Goal: Task Accomplishment & Management: Use online tool/utility

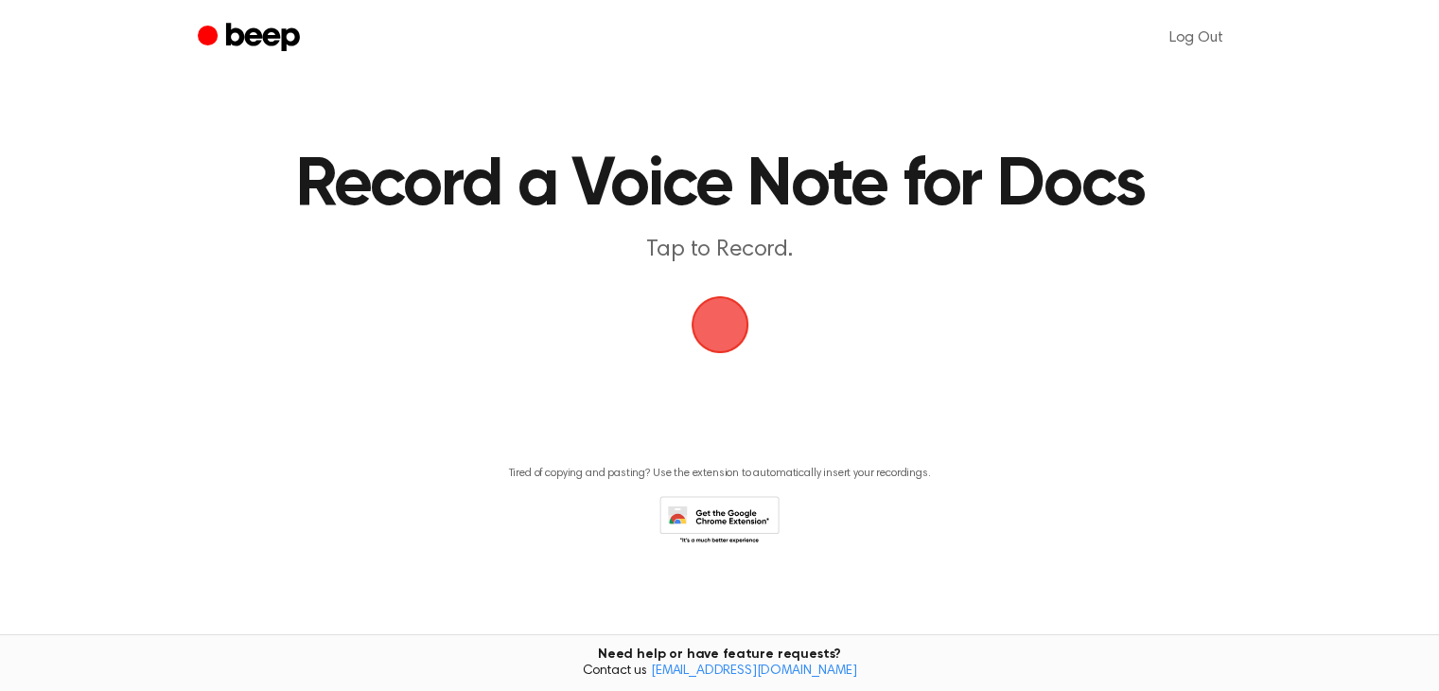
scroll to position [1, 0]
drag, startPoint x: 1450, startPoint y: 236, endPoint x: 1453, endPoint y: 350, distance: 114.5
click at [1439, 350] on html "Log Out Record a Voice Note for Docs Tap to Record. Tired of copying and pastin…" at bounding box center [719, 345] width 1439 height 692
click at [722, 324] on span "button" at bounding box center [719, 323] width 93 height 93
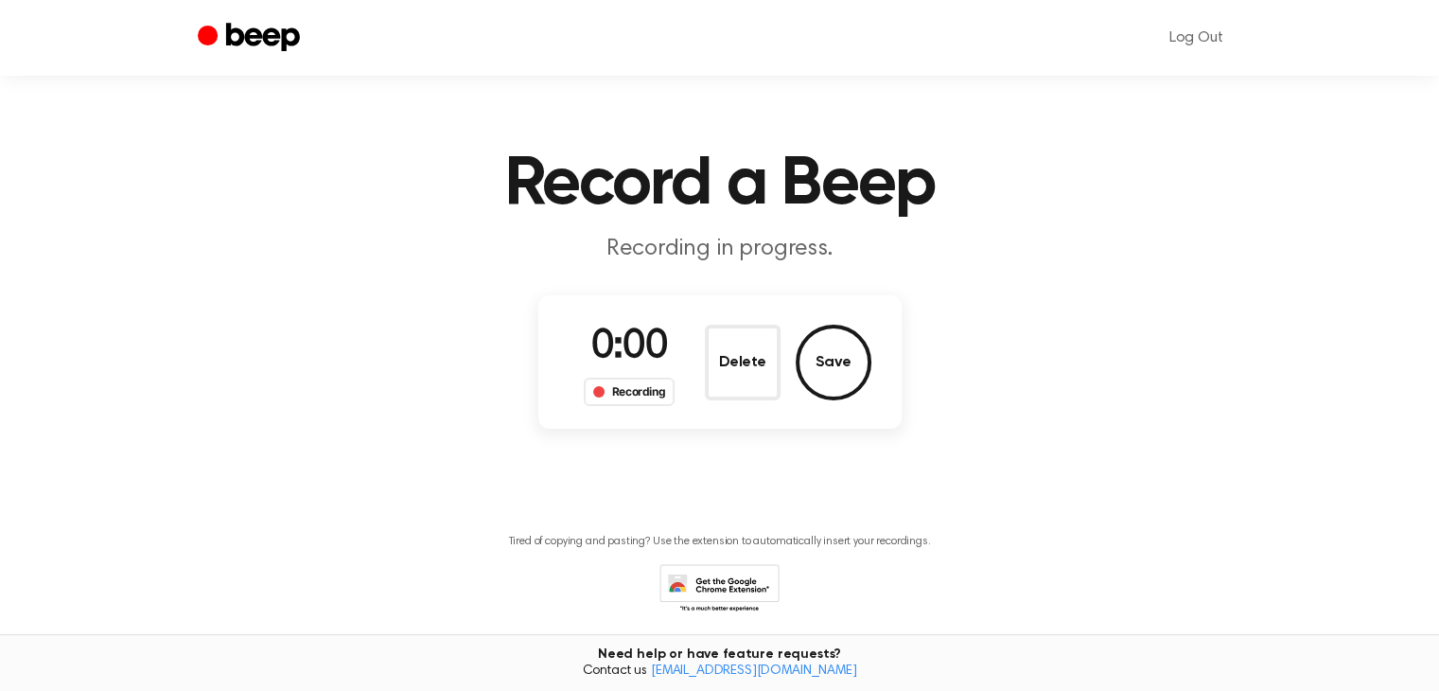
scroll to position [69, 0]
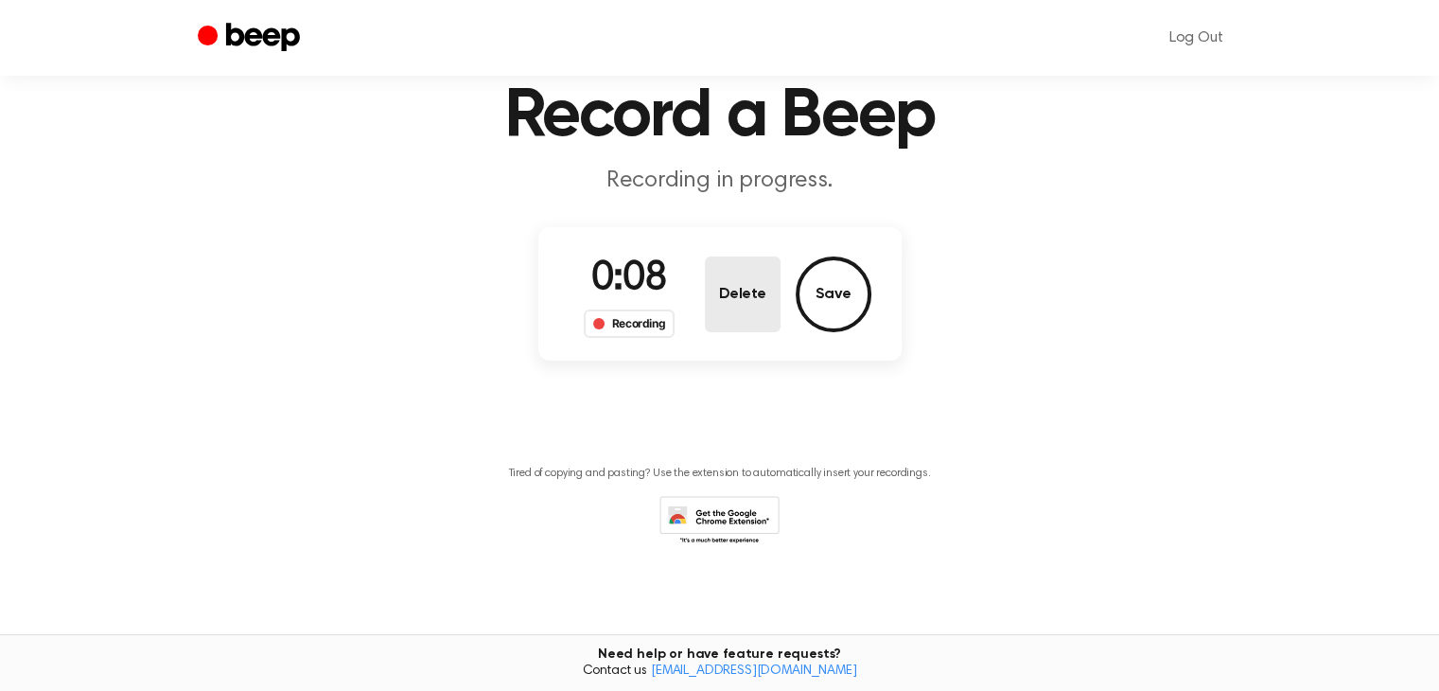
click at [768, 273] on button "Delete" at bounding box center [743, 294] width 76 height 76
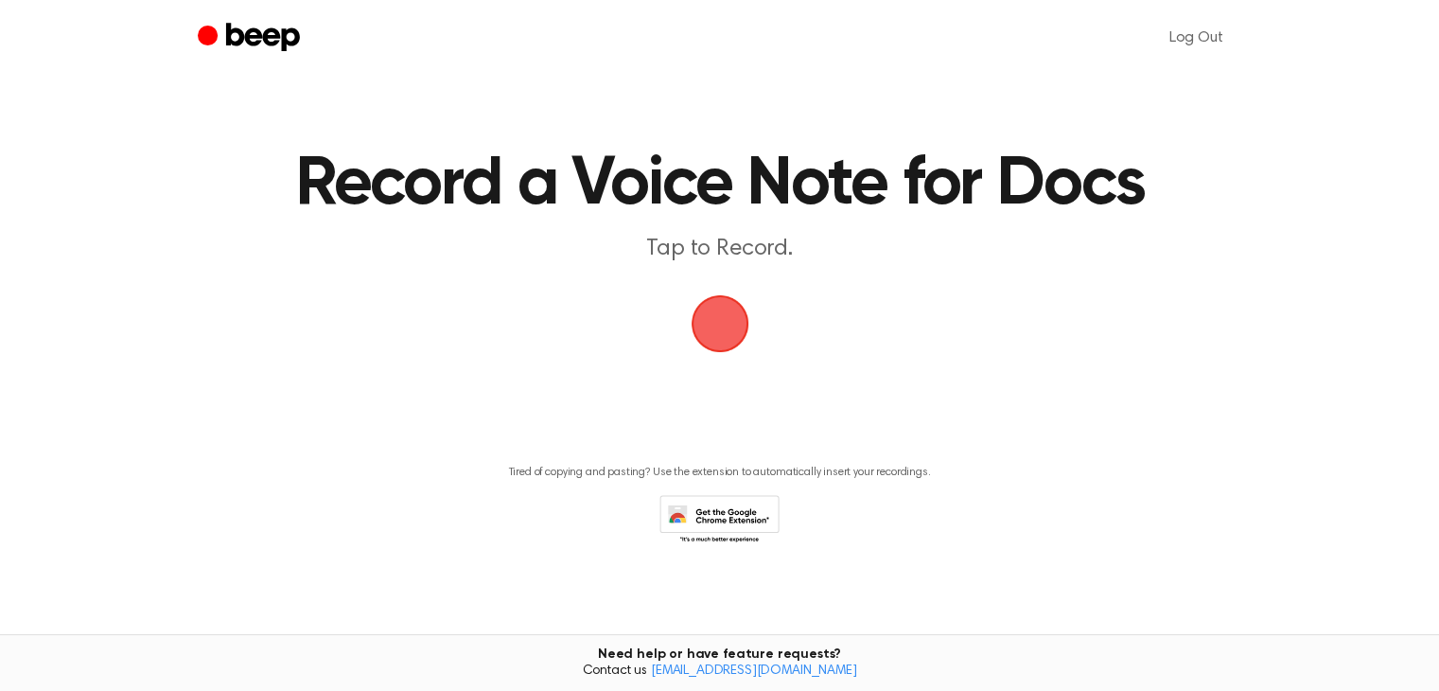
scroll to position [0, 0]
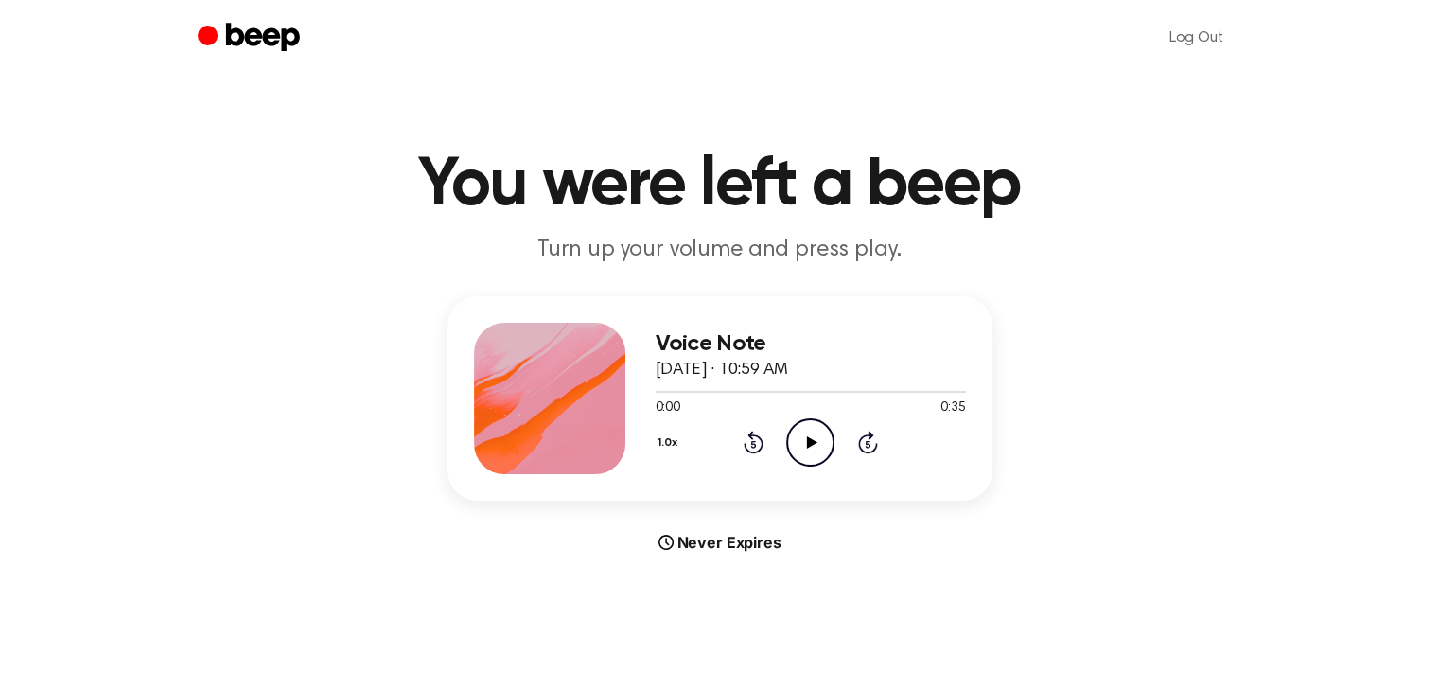
click at [810, 440] on icon at bounding box center [812, 442] width 10 height 12
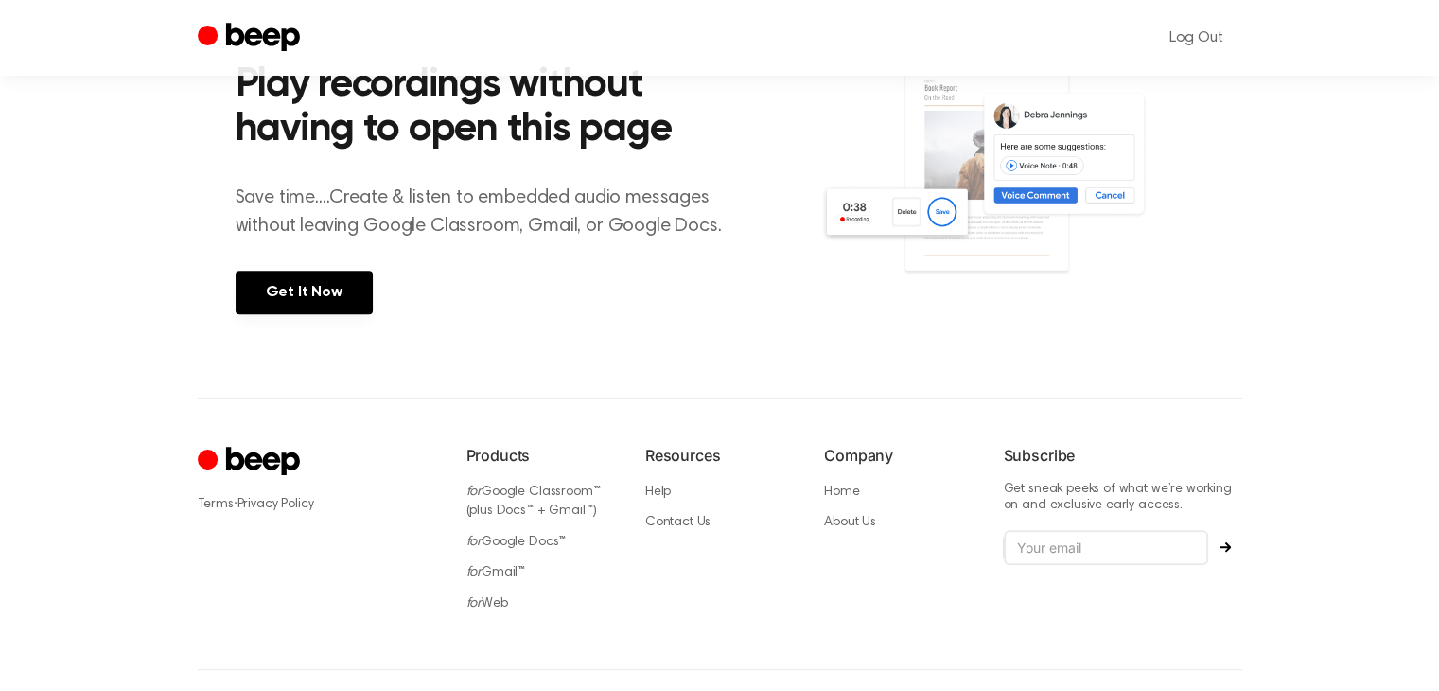
scroll to position [735, 0]
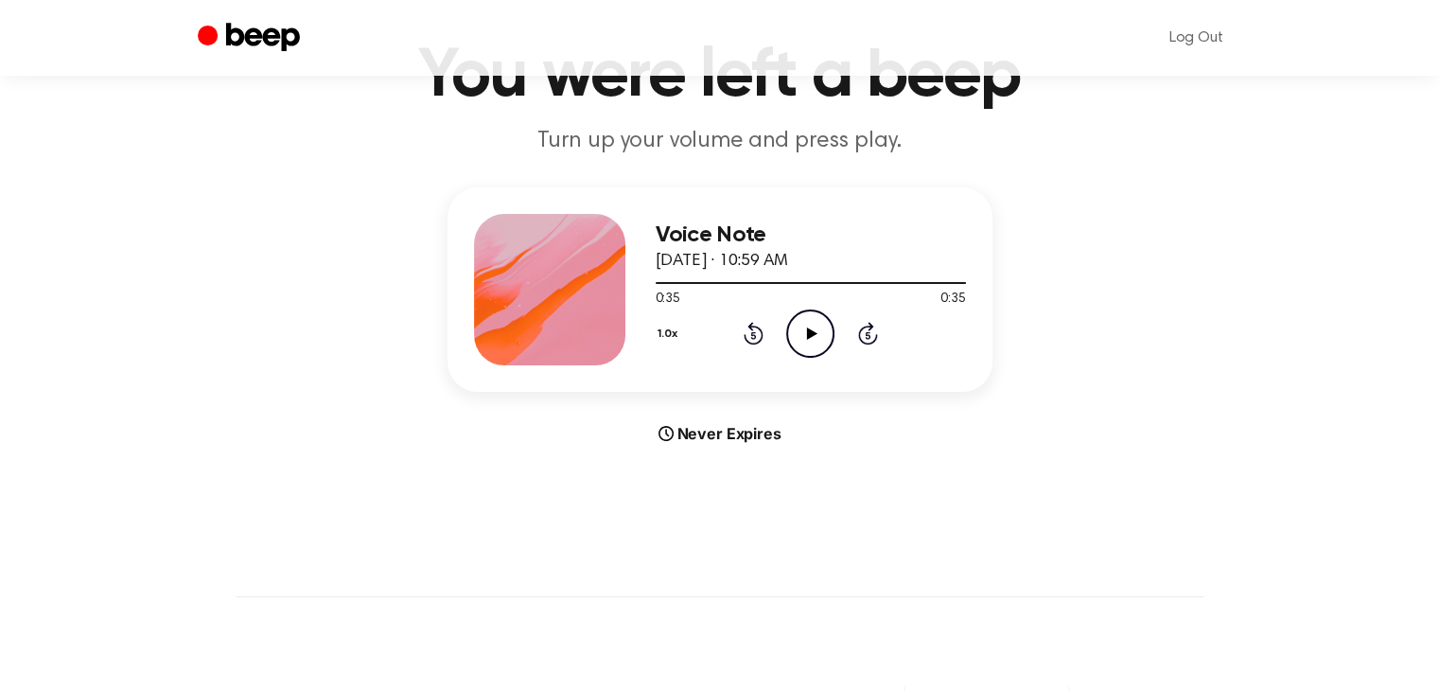
drag, startPoint x: 1443, startPoint y: 282, endPoint x: 1438, endPoint y: 330, distance: 48.5
click at [1438, 330] on html "Log Out You were left a beep Turn up your volume and press play. Voice Note Sep…" at bounding box center [719, 638] width 1439 height 1494
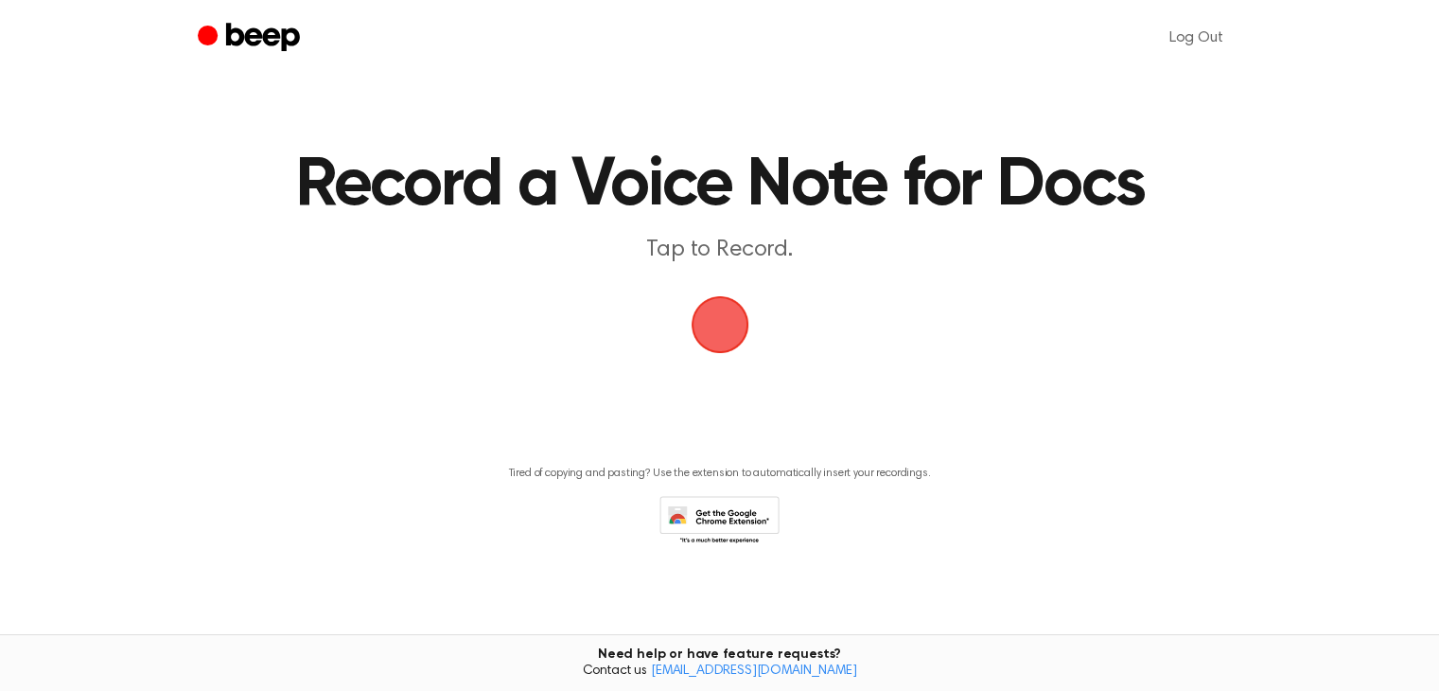
scroll to position [1, 0]
click at [713, 350] on span "button" at bounding box center [720, 323] width 53 height 53
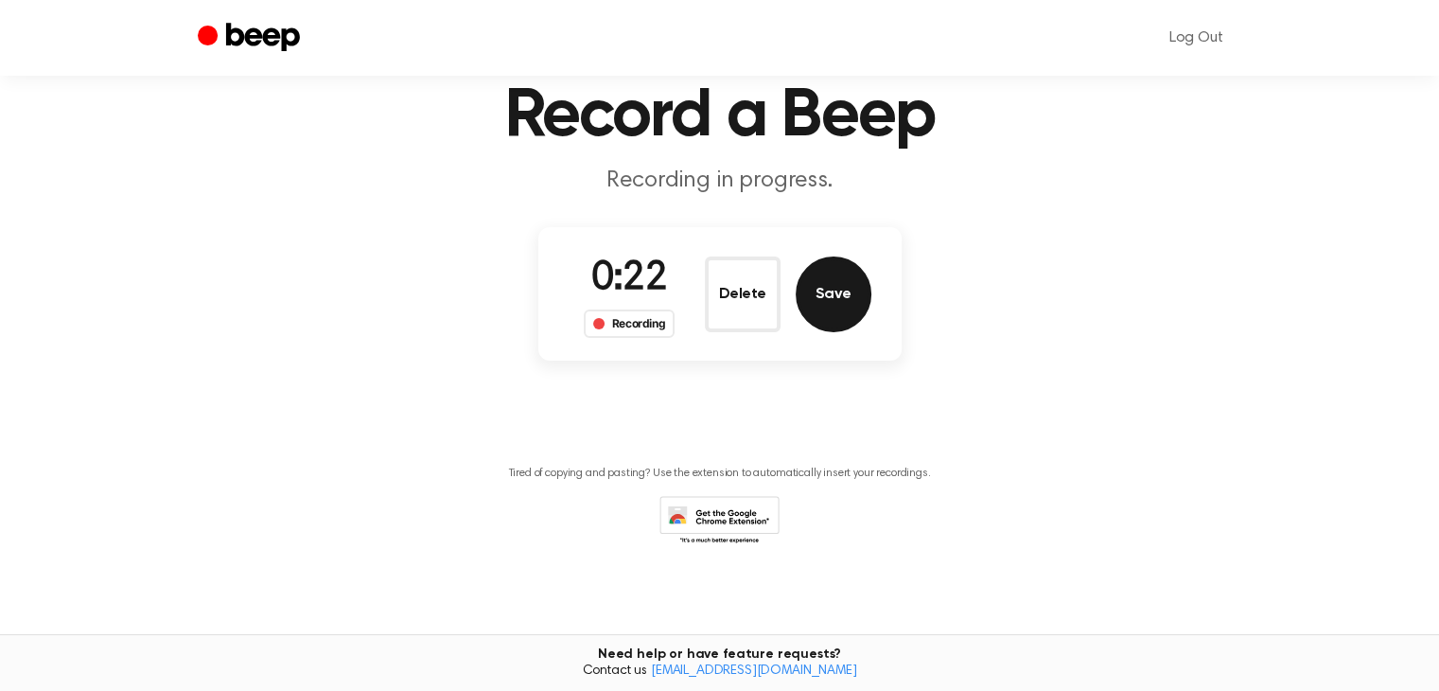
click at [819, 292] on button "Save" at bounding box center [834, 294] width 76 height 76
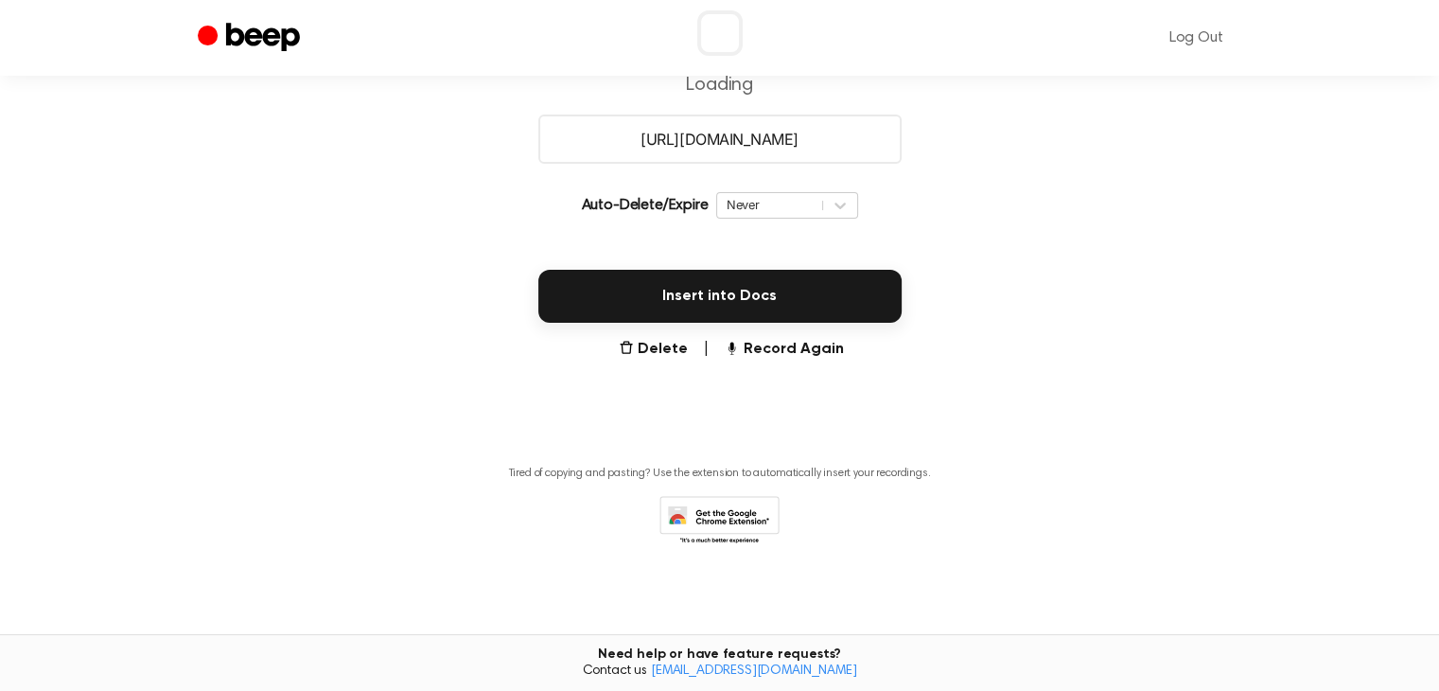
scroll to position [321, 0]
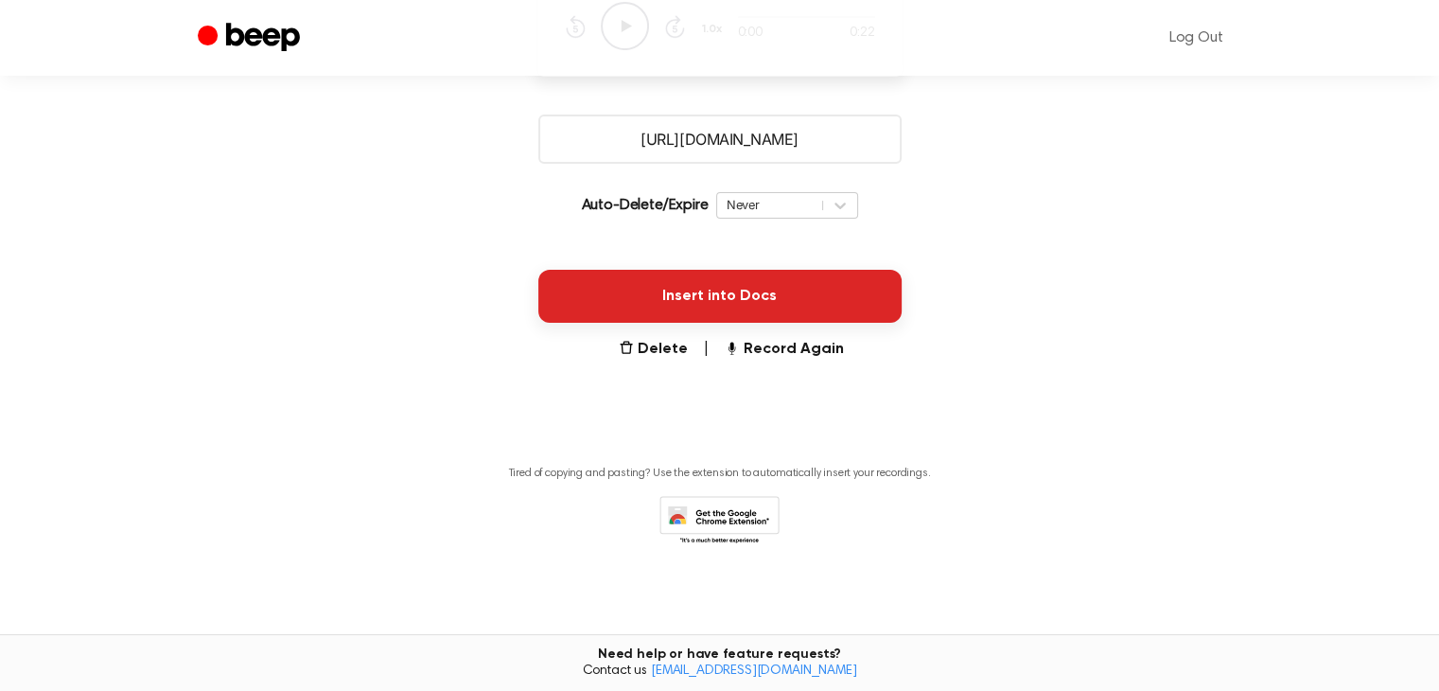
click at [770, 298] on button "Insert into Docs" at bounding box center [719, 296] width 363 height 53
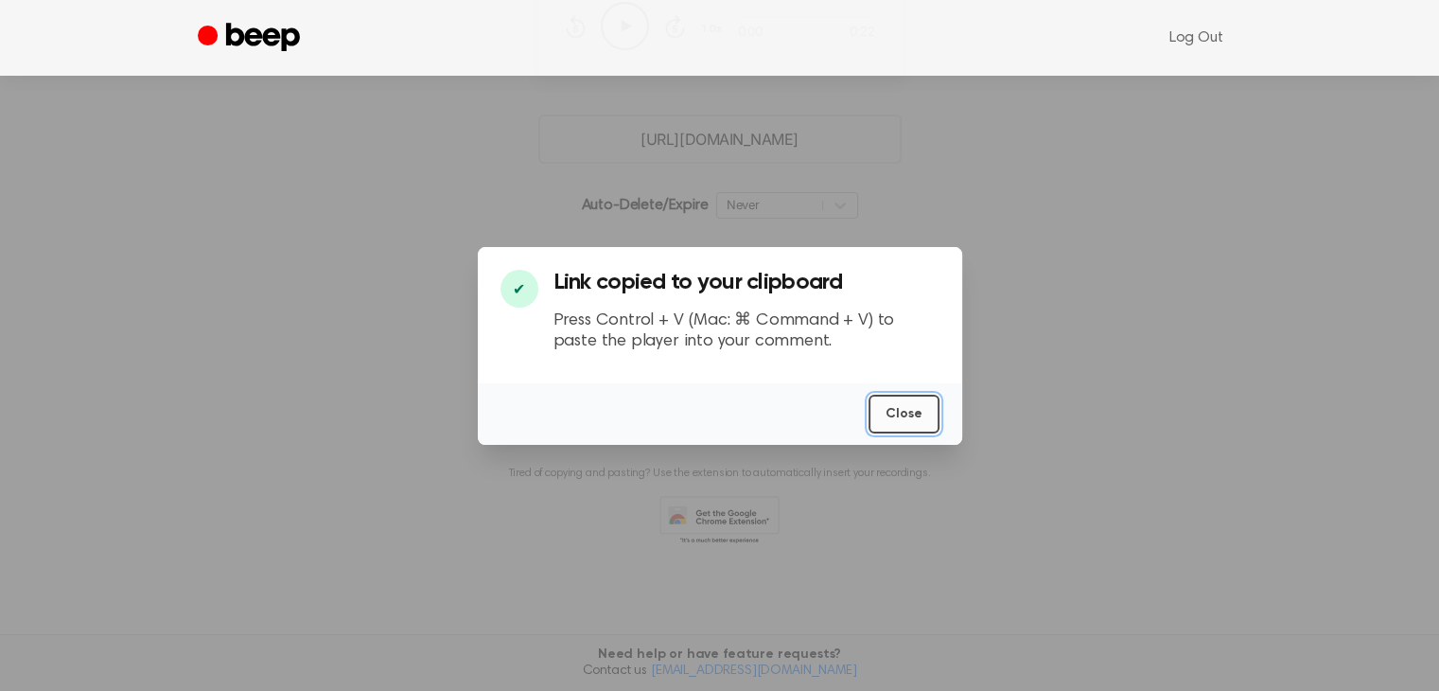
click at [889, 410] on button "Close" at bounding box center [904, 414] width 71 height 39
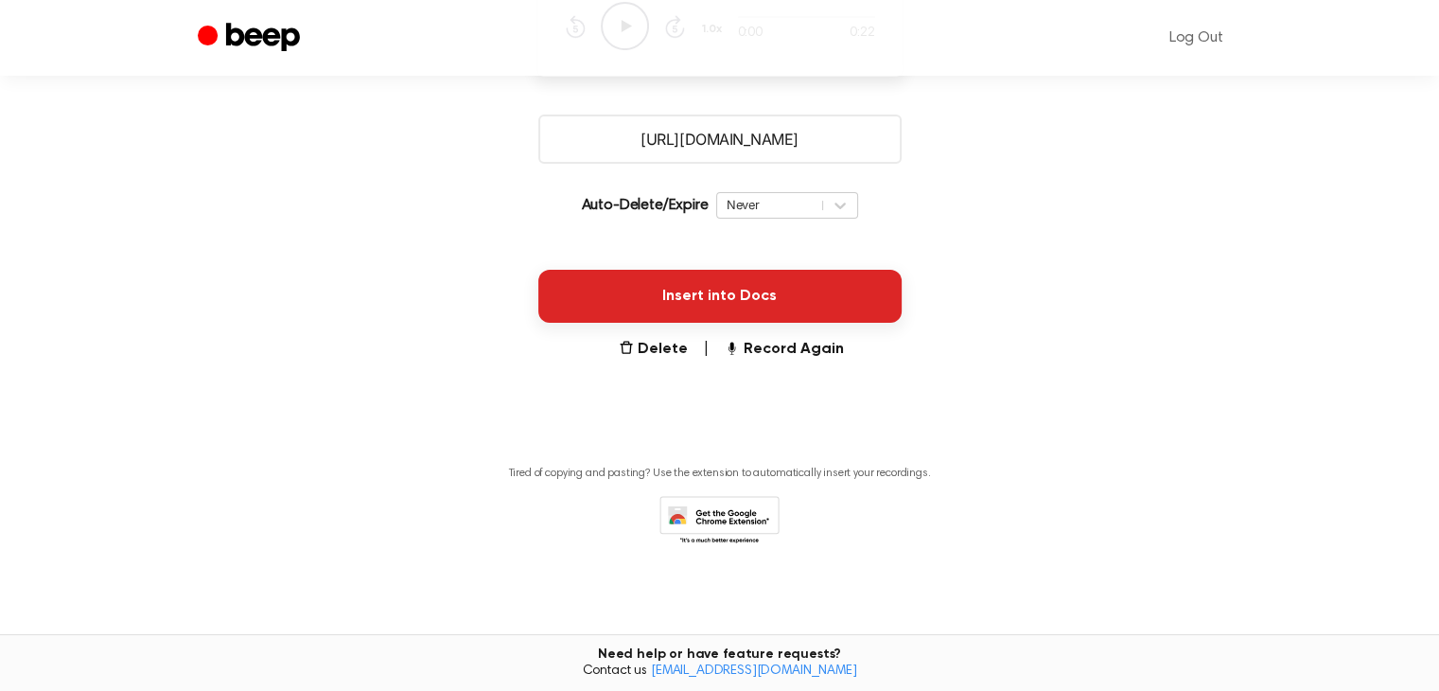
click at [784, 294] on button "Insert into Docs" at bounding box center [719, 296] width 363 height 53
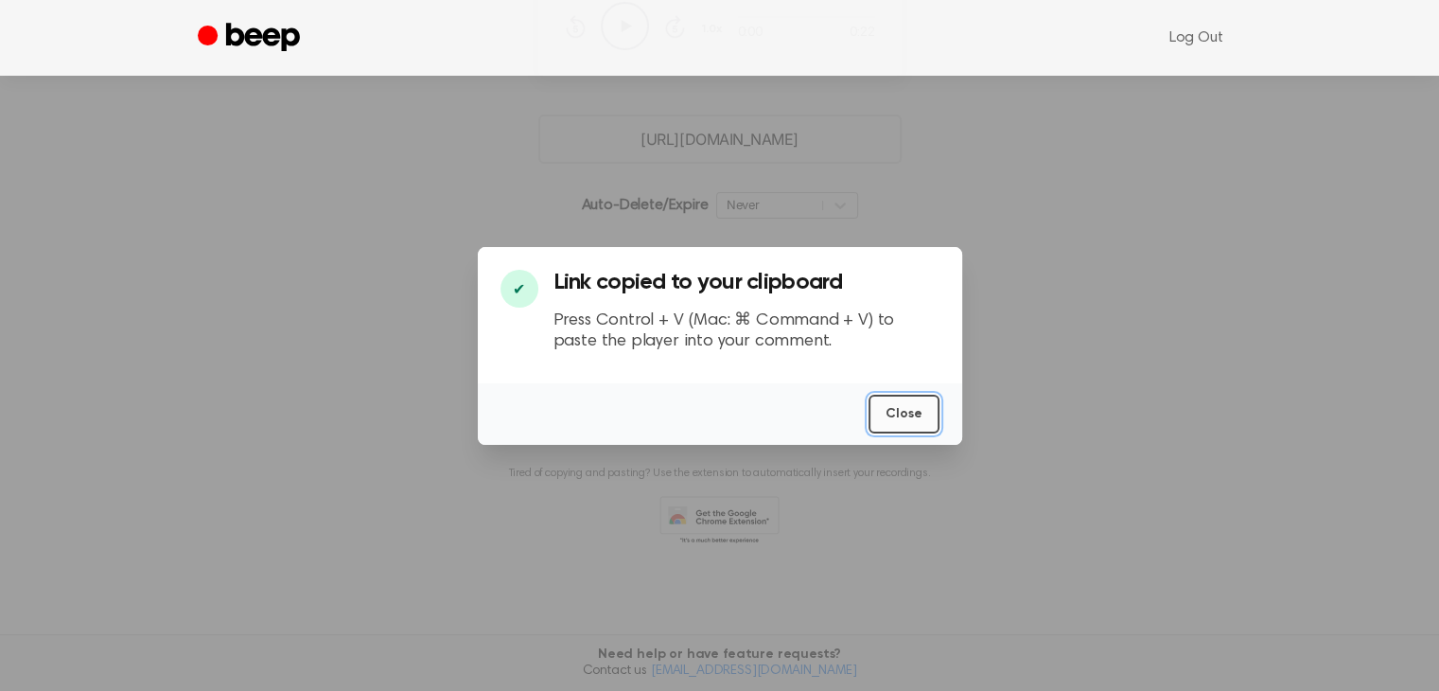
click at [903, 406] on button "Close" at bounding box center [904, 414] width 71 height 39
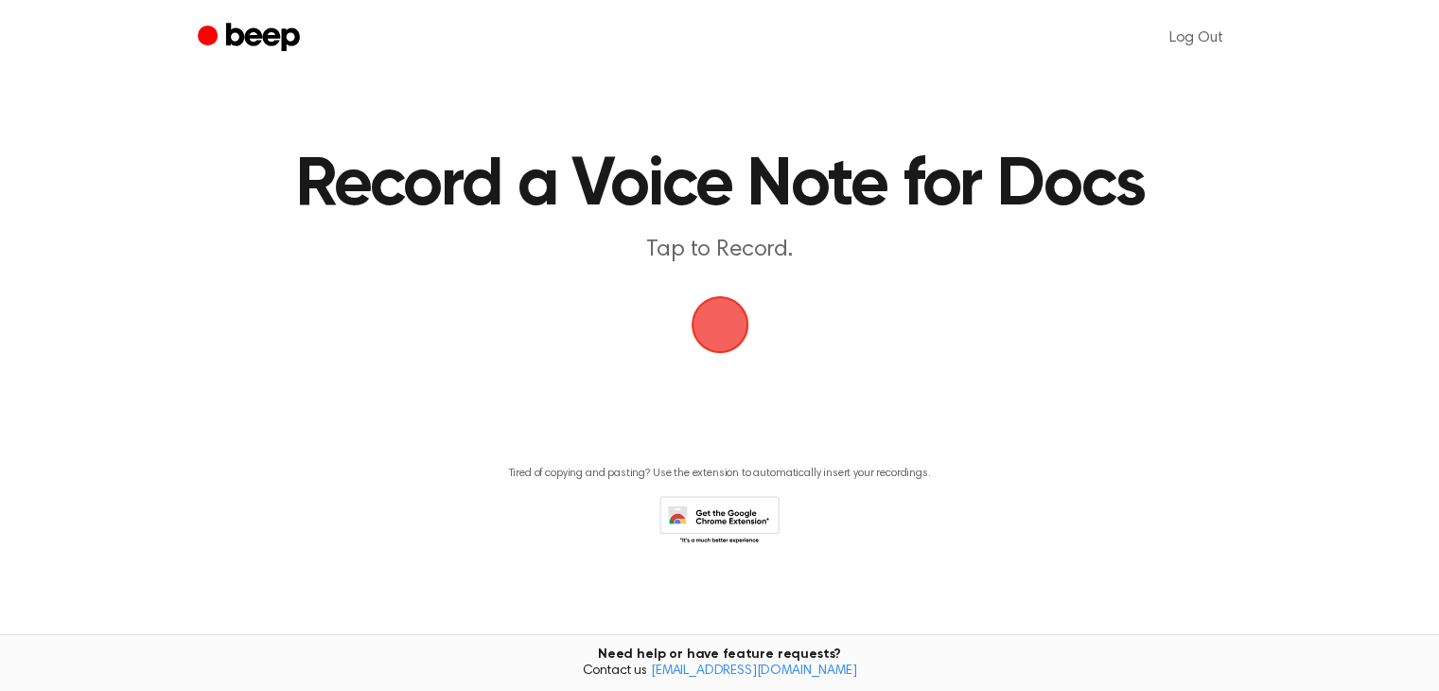
scroll to position [1, 0]
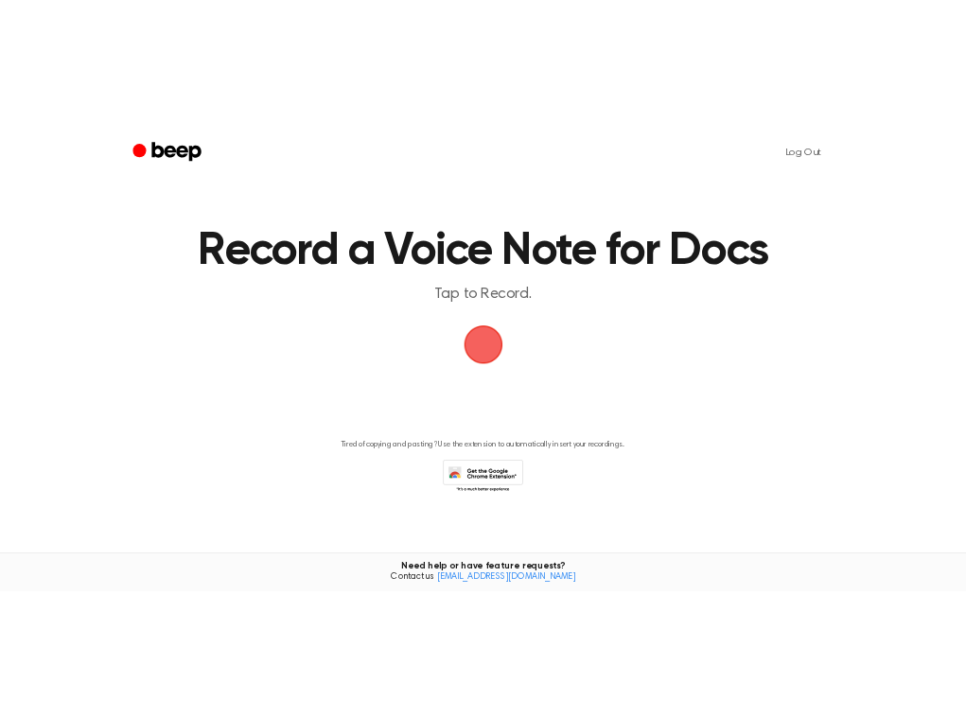
scroll to position [1, 0]
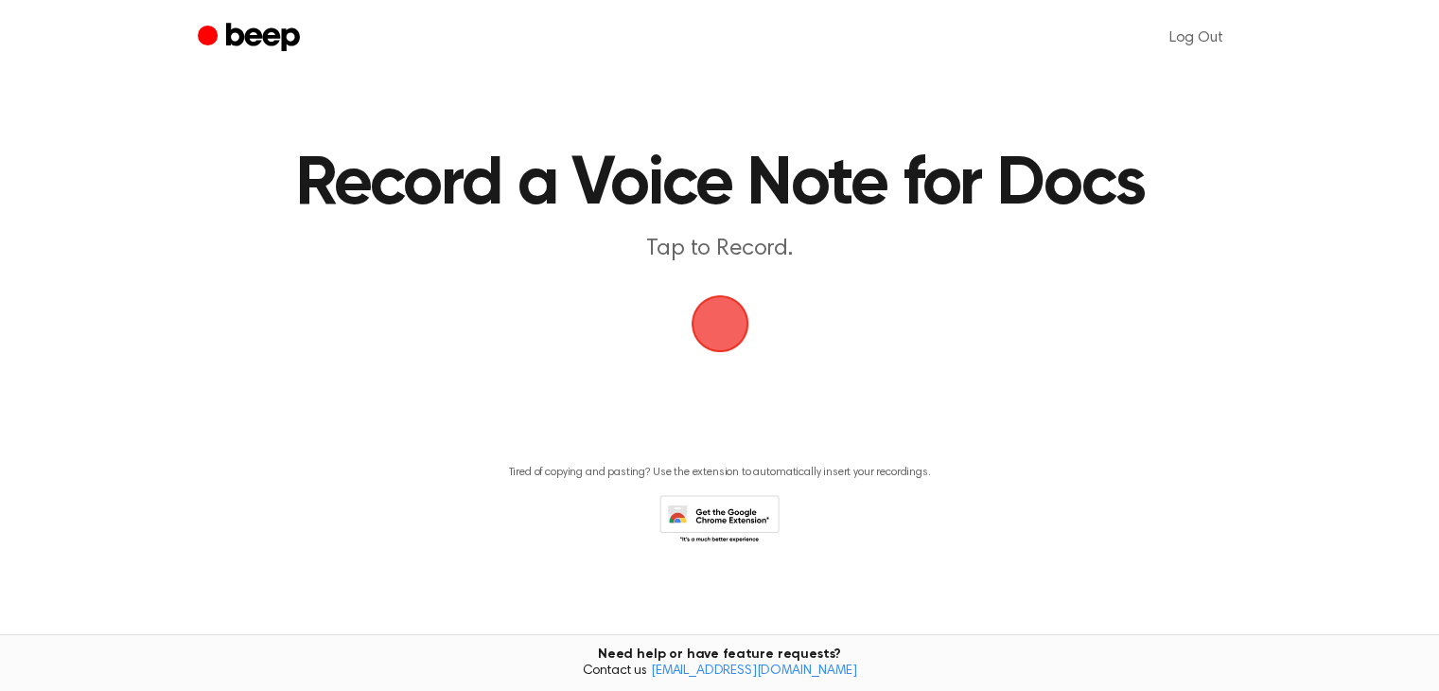
click at [458, 109] on main "Record a Voice Note for Docs Tap to Record. Tired of copying and pasting? Use t…" at bounding box center [719, 299] width 1439 height 601
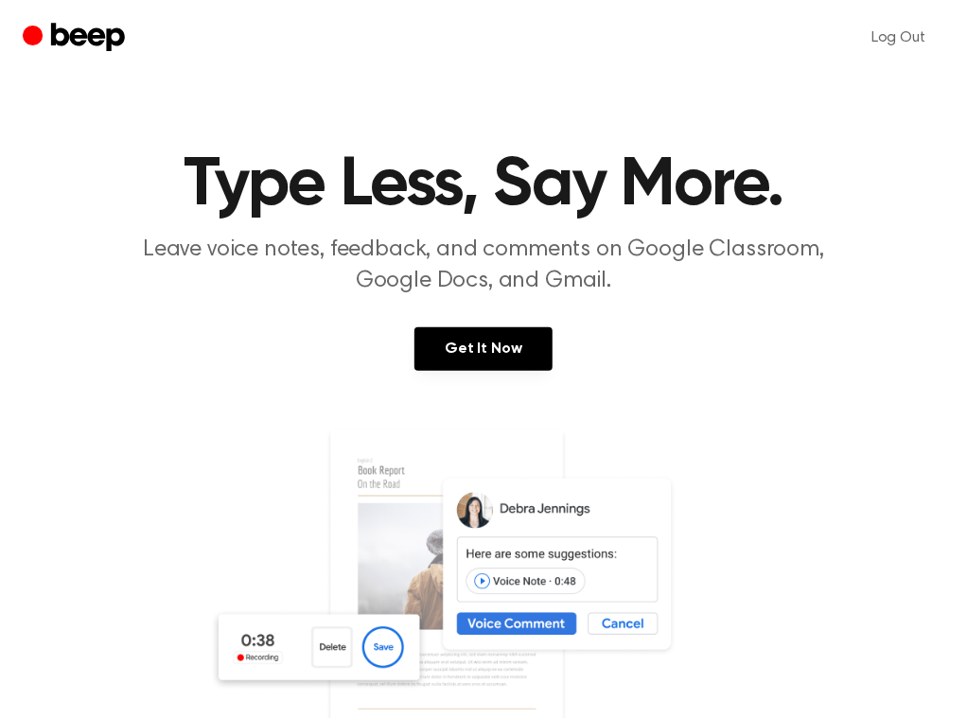
click at [291, 643] on img at bounding box center [483, 609] width 549 height 363
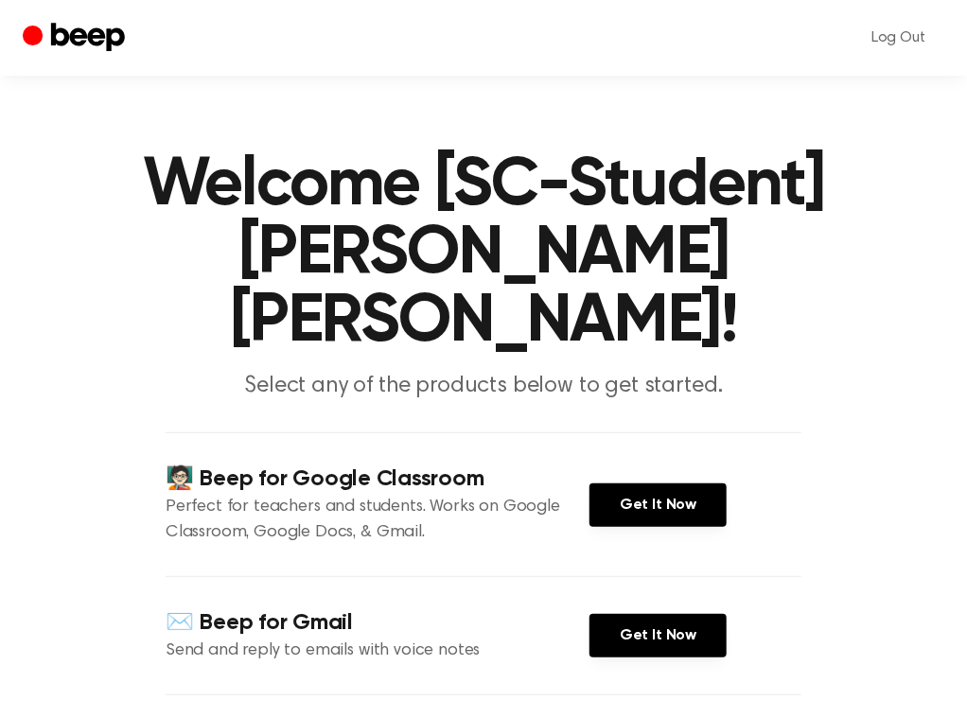
scroll to position [595, 0]
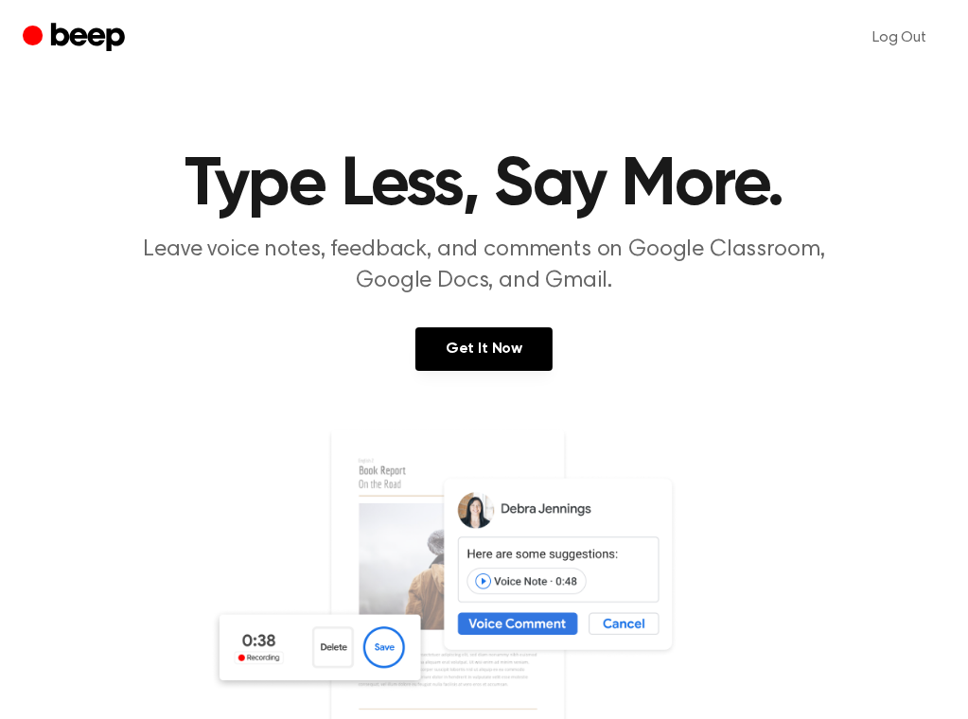
click at [386, 655] on img at bounding box center [484, 609] width 549 height 363
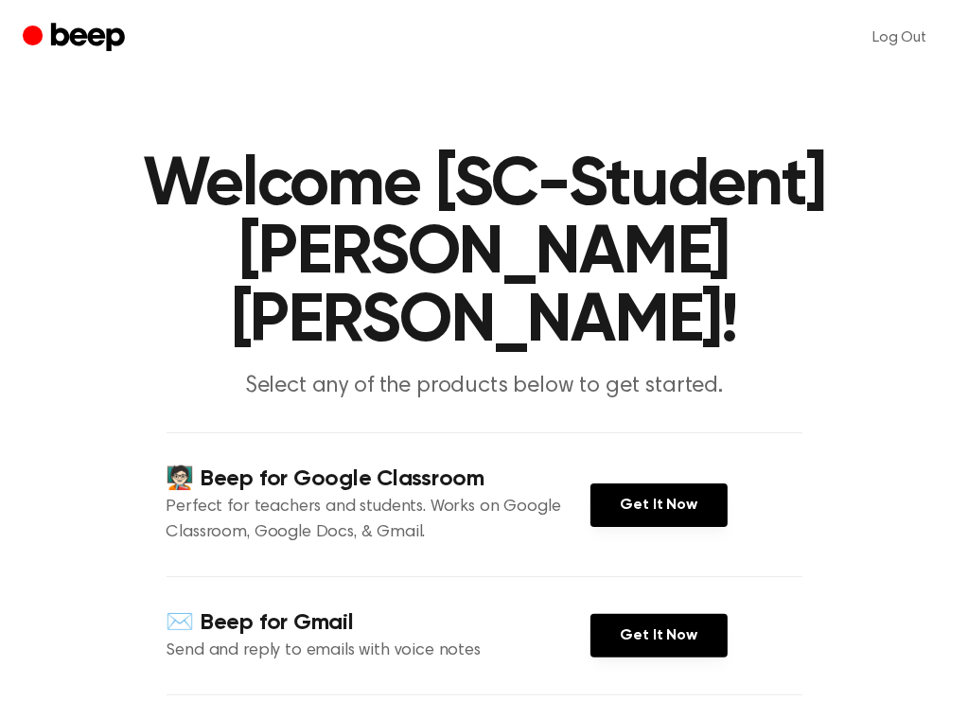
scroll to position [594, 0]
